Goal: Transaction & Acquisition: Purchase product/service

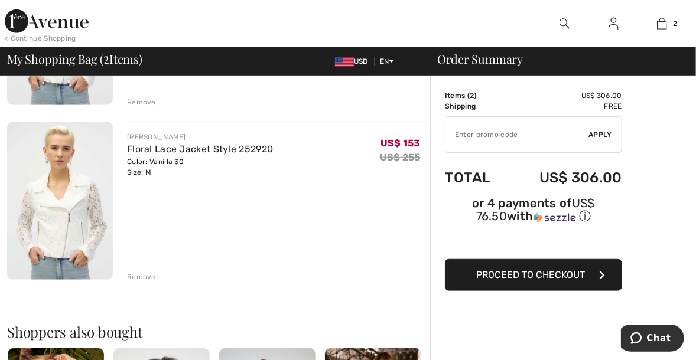
scroll to position [236, 0]
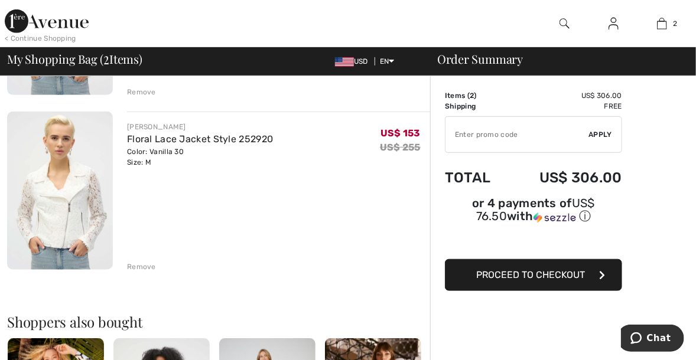
click at [147, 268] on div "Remove" at bounding box center [141, 267] width 29 height 11
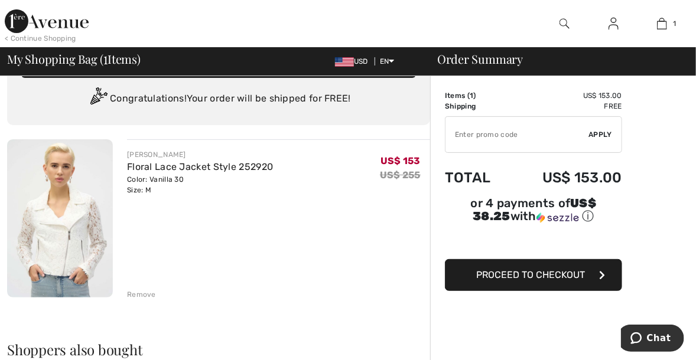
scroll to position [0, 0]
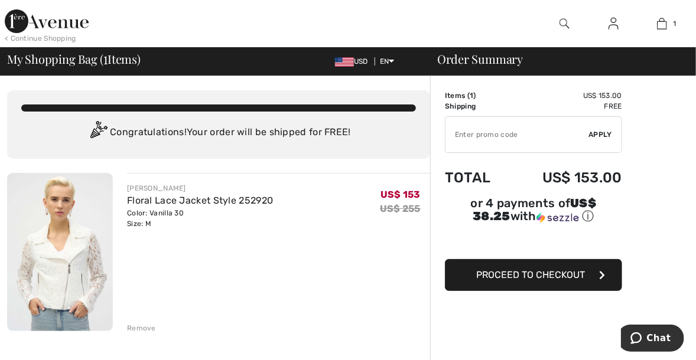
click at [550, 276] on span "Proceed to Checkout" at bounding box center [530, 274] width 109 height 11
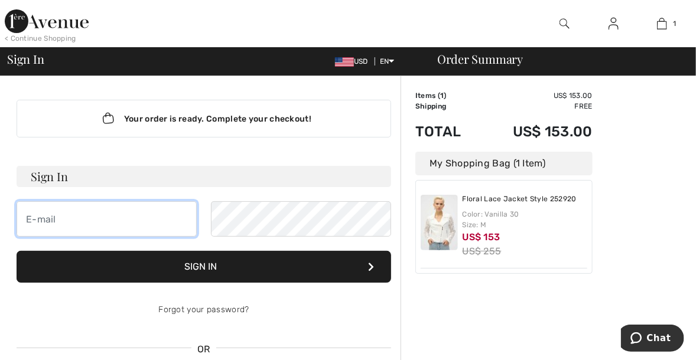
click at [72, 223] on input "email" at bounding box center [107, 218] width 180 height 35
type input "[EMAIL_ADDRESS][DOMAIN_NAME]"
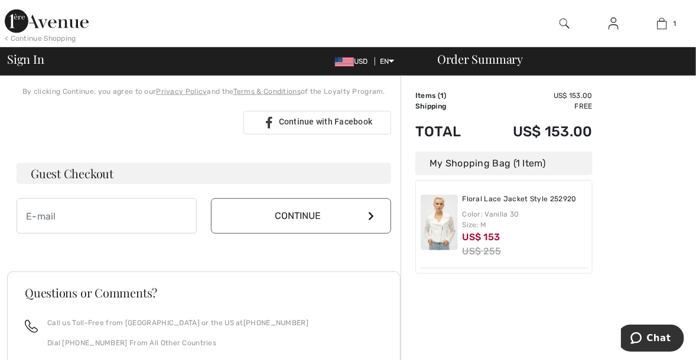
scroll to position [295, 0]
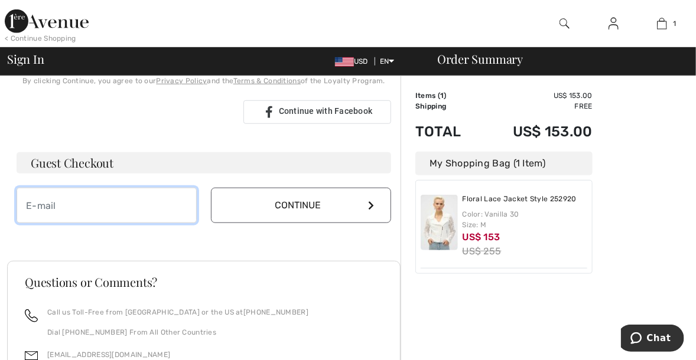
click at [108, 201] on input "email" at bounding box center [107, 205] width 180 height 35
type input "[EMAIL_ADDRESS][DOMAIN_NAME]"
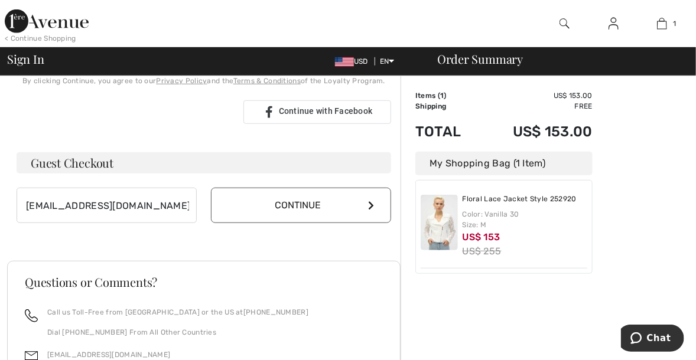
click at [372, 205] on icon at bounding box center [371, 205] width 6 height 9
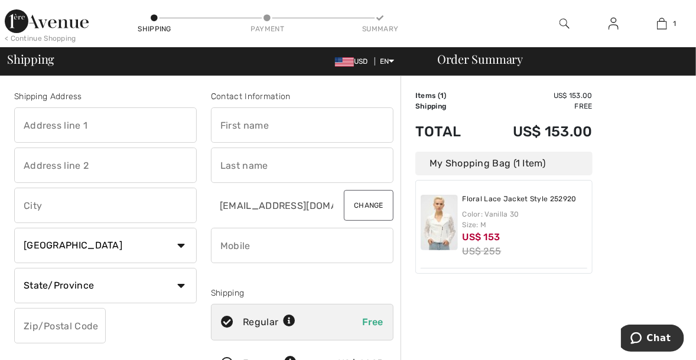
click at [44, 121] on input "text" at bounding box center [105, 125] width 183 height 35
type input "1323 Cedarcrest Drive"
type input "Munster"
select select "US"
select select "IN"
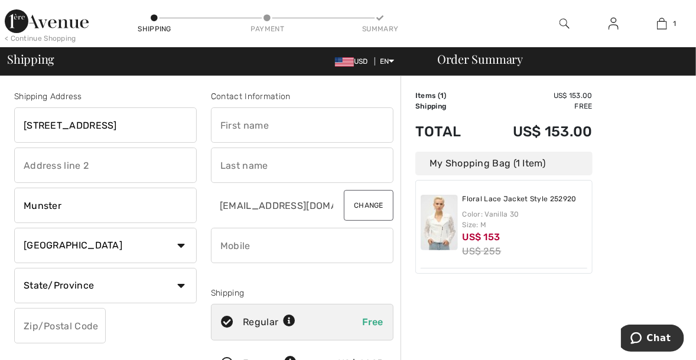
type input "46321"
click at [253, 120] on input "text" at bounding box center [302, 125] width 183 height 35
type input "hae"
click at [272, 171] on input "text" at bounding box center [302, 165] width 183 height 35
type input "lee"
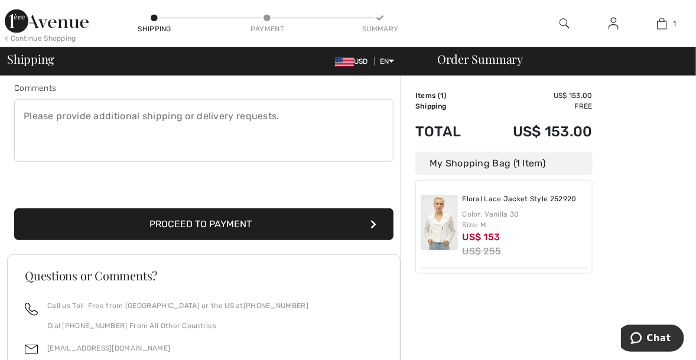
scroll to position [354, 0]
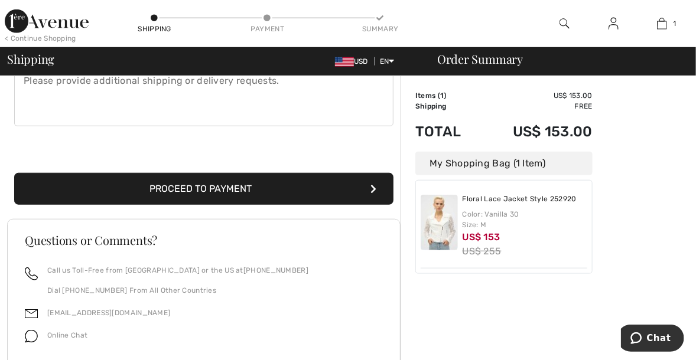
click at [259, 190] on button "Proceed to Payment" at bounding box center [203, 189] width 379 height 32
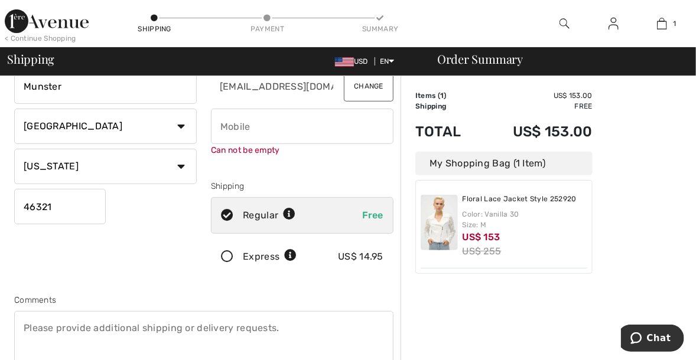
scroll to position [118, 0]
click at [254, 128] on input "phone" at bounding box center [302, 127] width 183 height 35
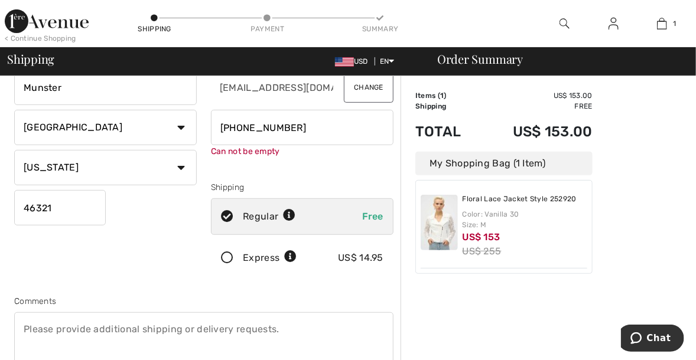
type input "2197430569"
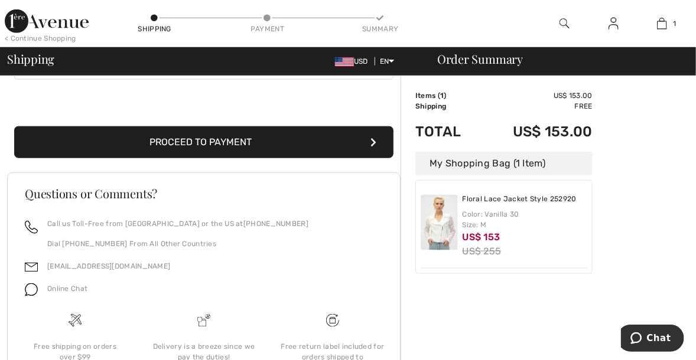
scroll to position [401, 0]
click at [232, 146] on button "Proceed to Payment" at bounding box center [203, 142] width 379 height 32
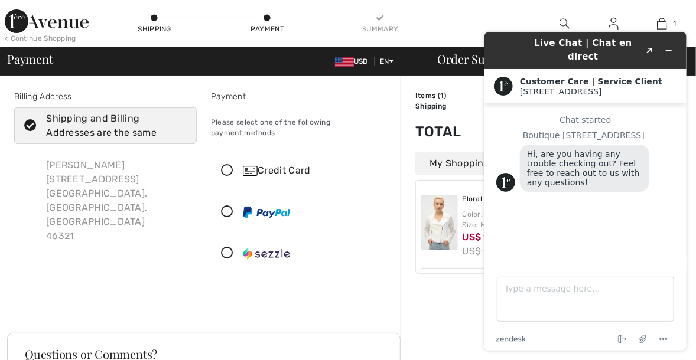
checkbox input "true"
click at [229, 165] on icon at bounding box center [226, 171] width 31 height 12
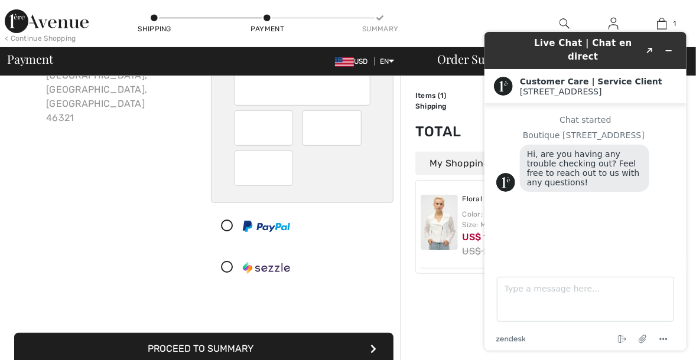
scroll to position [59, 0]
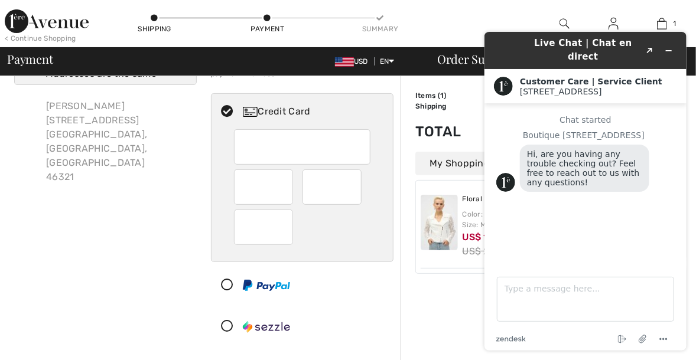
click at [241, 129] on div at bounding box center [302, 146] width 136 height 35
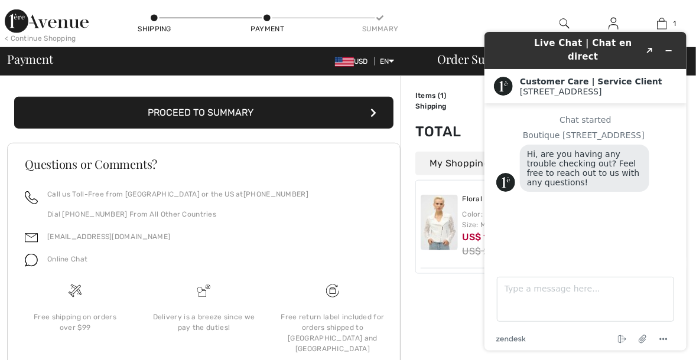
scroll to position [295, 0]
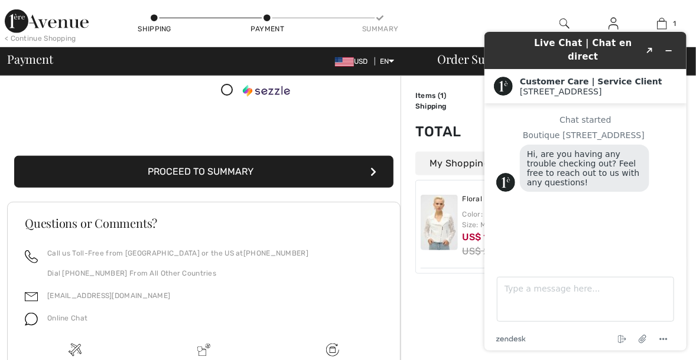
click at [294, 158] on button "Proceed to Summary" at bounding box center [203, 172] width 379 height 32
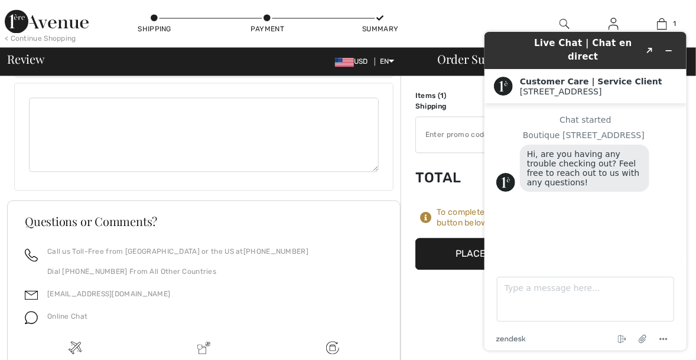
scroll to position [808, 0]
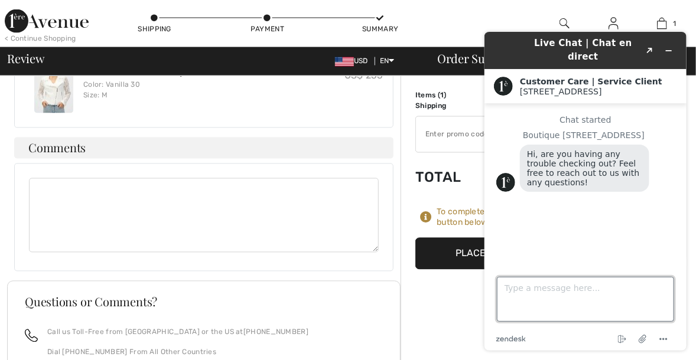
click at [532, 290] on textarea "Type a message here..." at bounding box center [584, 298] width 177 height 45
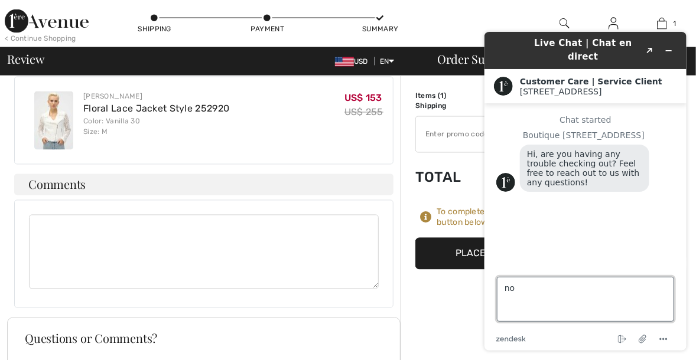
scroll to position [764, 0]
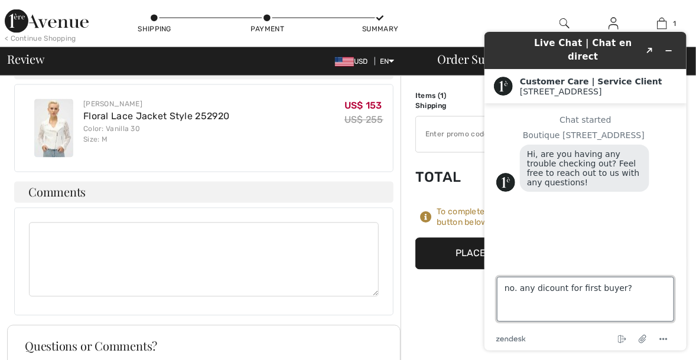
click at [513, 289] on textarea "no. any dicount for first buyer?" at bounding box center [584, 298] width 177 height 45
click at [507, 289] on textarea ". any dicount for first buyer?" at bounding box center [584, 298] width 177 height 45
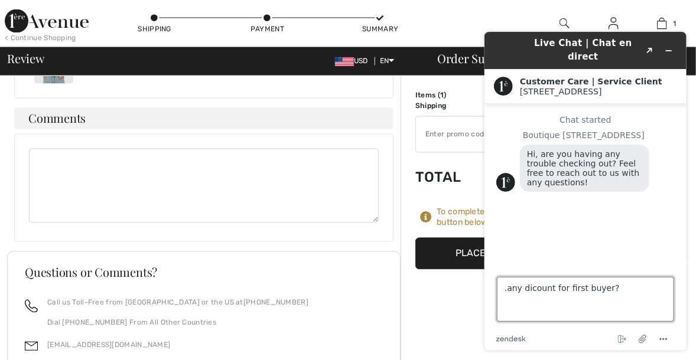
scroll to position [941, 0]
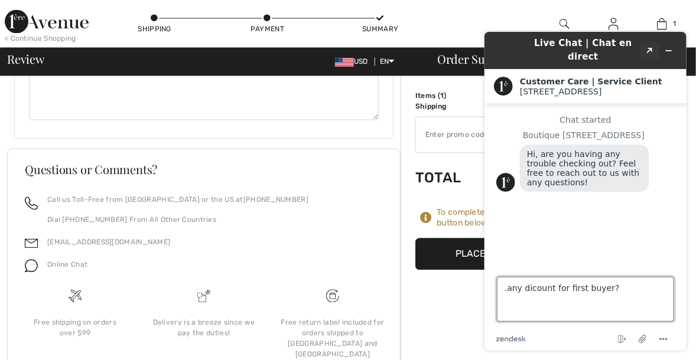
type textarea ".any dicount for first buyer?"
click at [650, 47] on icon "Popout" at bounding box center [649, 50] width 6 height 6
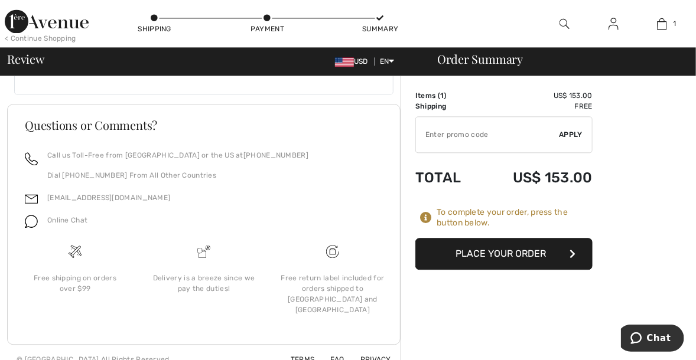
scroll to position [985, 0]
click at [502, 257] on button "Place Your Order" at bounding box center [503, 254] width 177 height 32
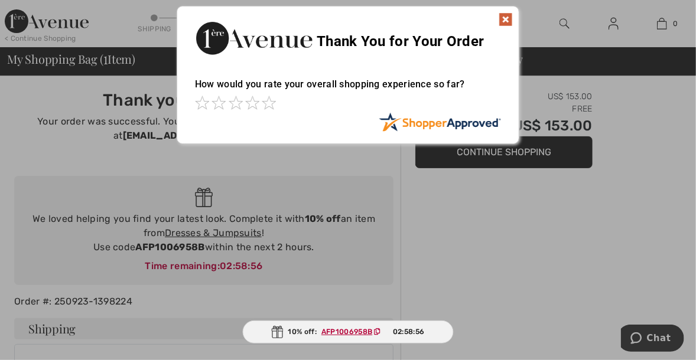
click at [505, 22] on img at bounding box center [506, 19] width 14 height 14
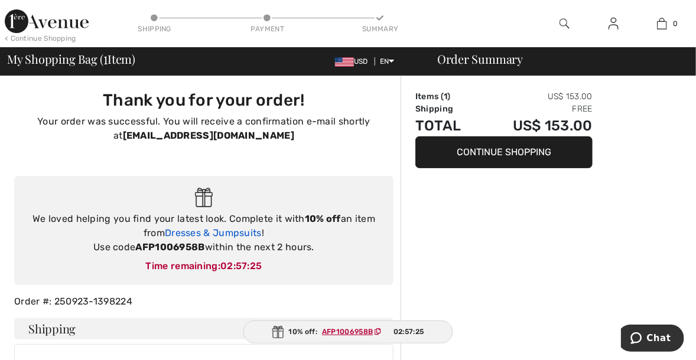
click at [229, 235] on link "Dresses & Jumpsuits" at bounding box center [213, 232] width 97 height 11
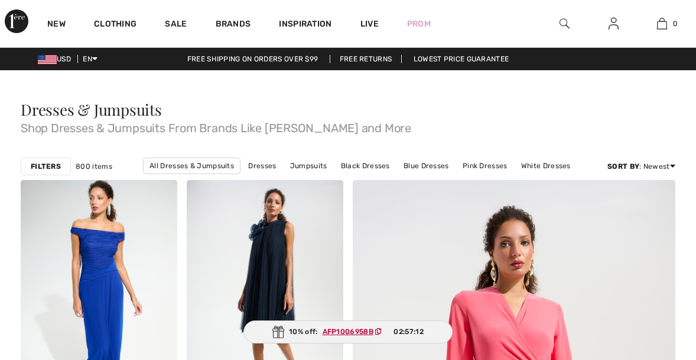
checkbox input "true"
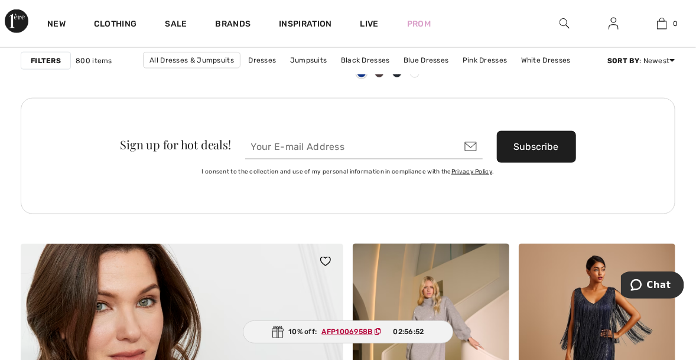
scroll to position [2540, 0]
